Goal: Information Seeking & Learning: Learn about a topic

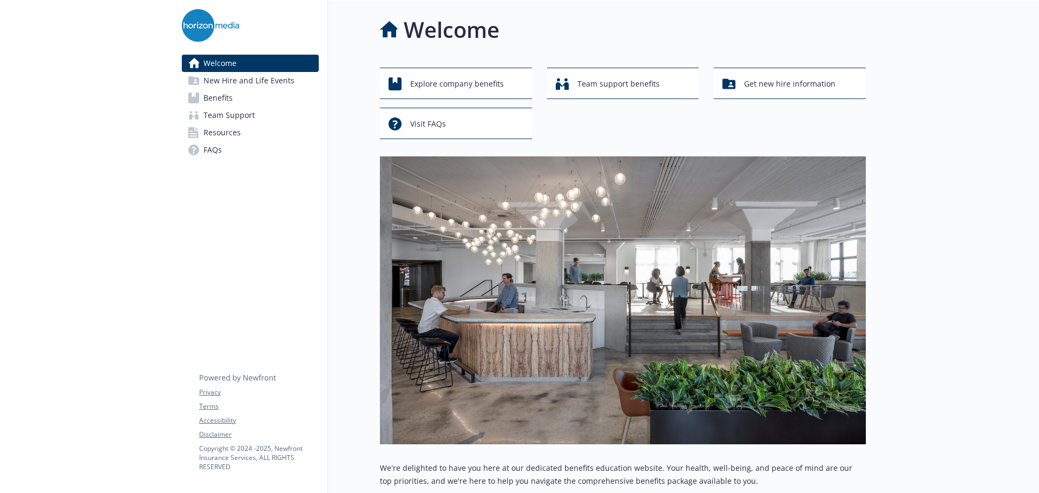
click at [223, 94] on span "Benefits" at bounding box center [217, 97] width 29 height 17
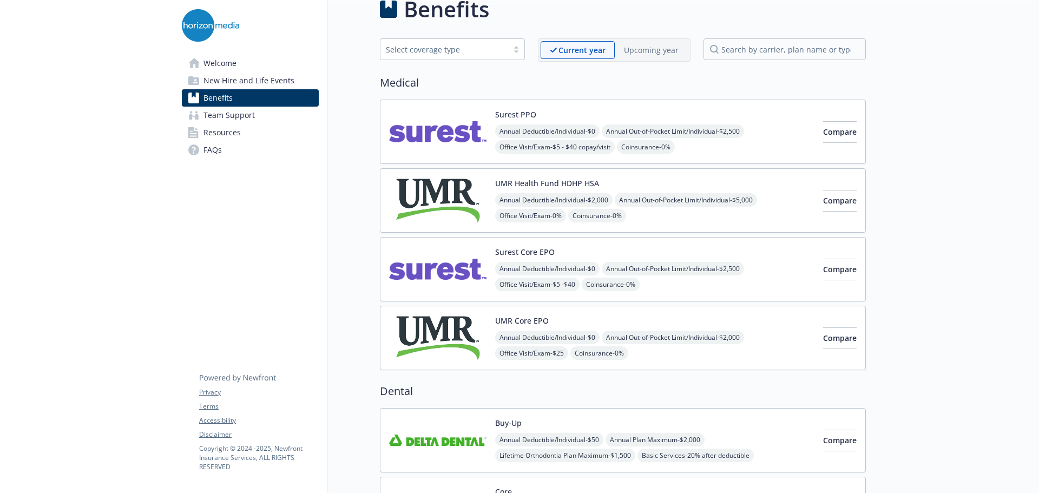
scroll to position [3, 0]
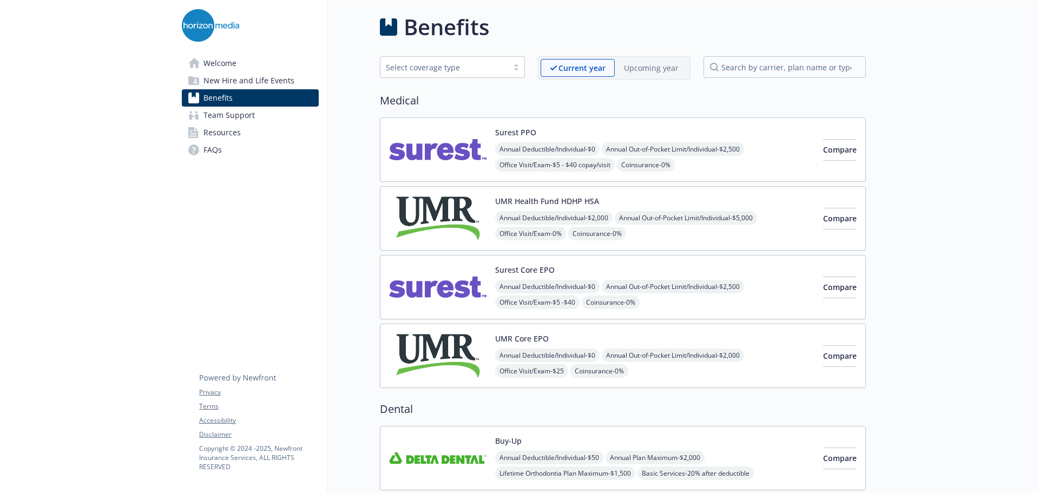
click at [232, 155] on link "FAQs" at bounding box center [250, 149] width 137 height 17
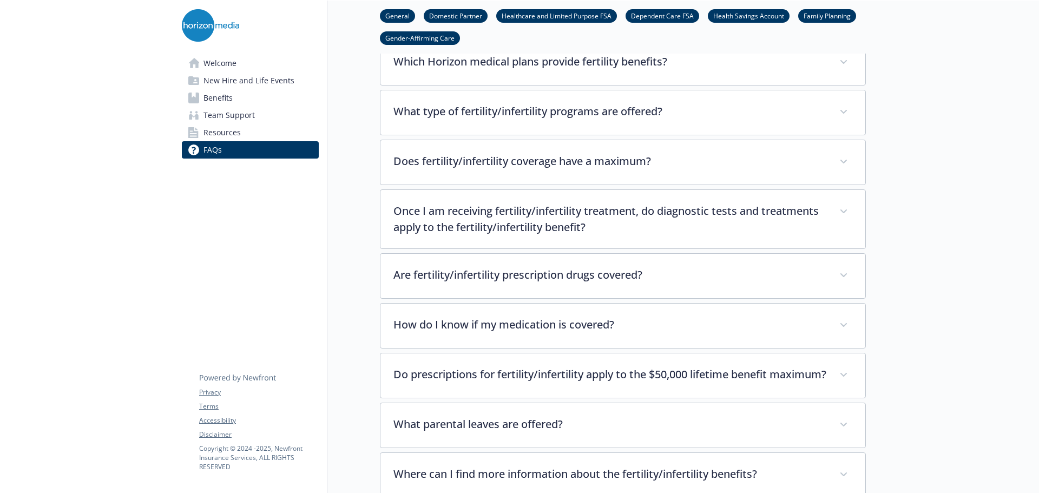
click at [234, 55] on span "Welcome" at bounding box center [219, 63] width 33 height 17
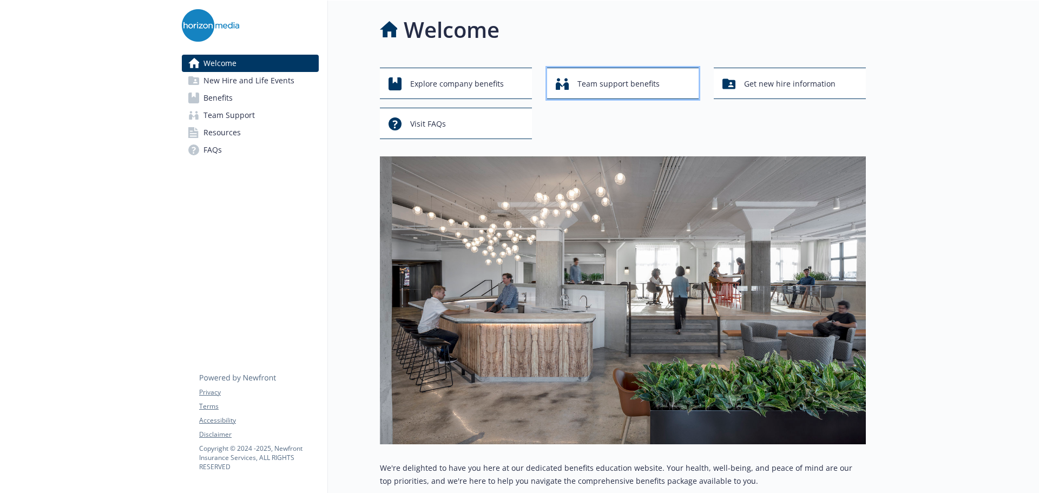
click at [604, 81] on span "Team support benefits" at bounding box center [618, 84] width 82 height 21
